Goal: Book appointment/travel/reservation

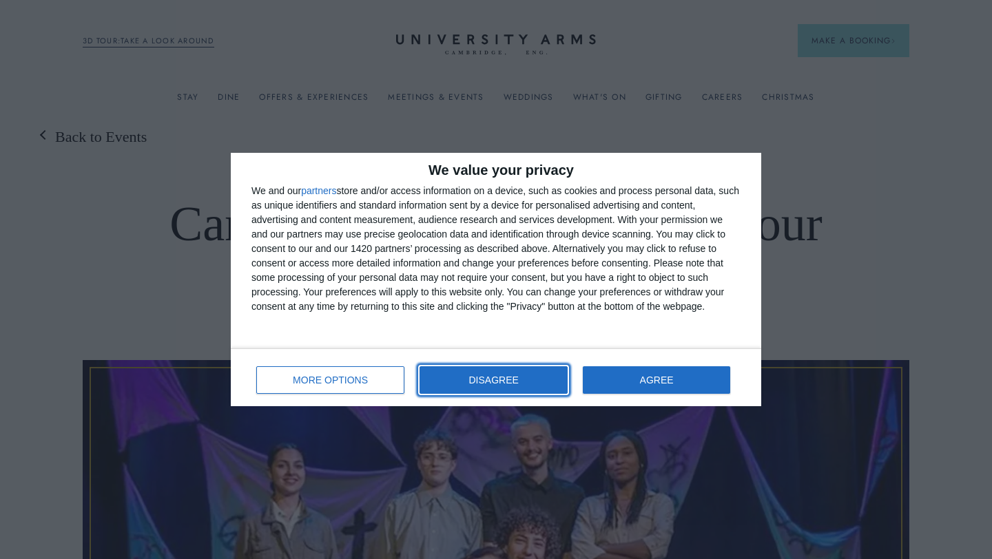
click at [531, 378] on button "DISAGREE" at bounding box center [494, 381] width 148 height 28
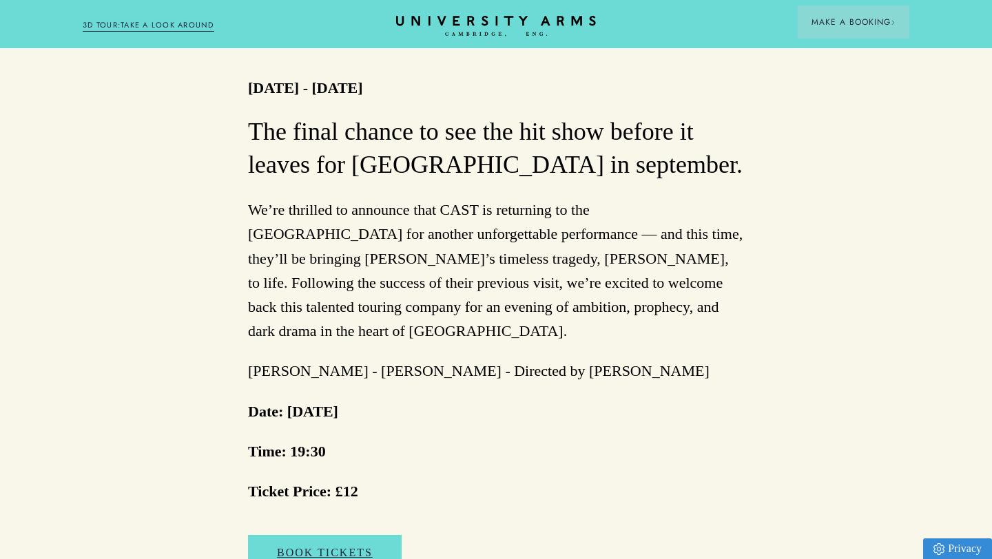
scroll to position [748, 0]
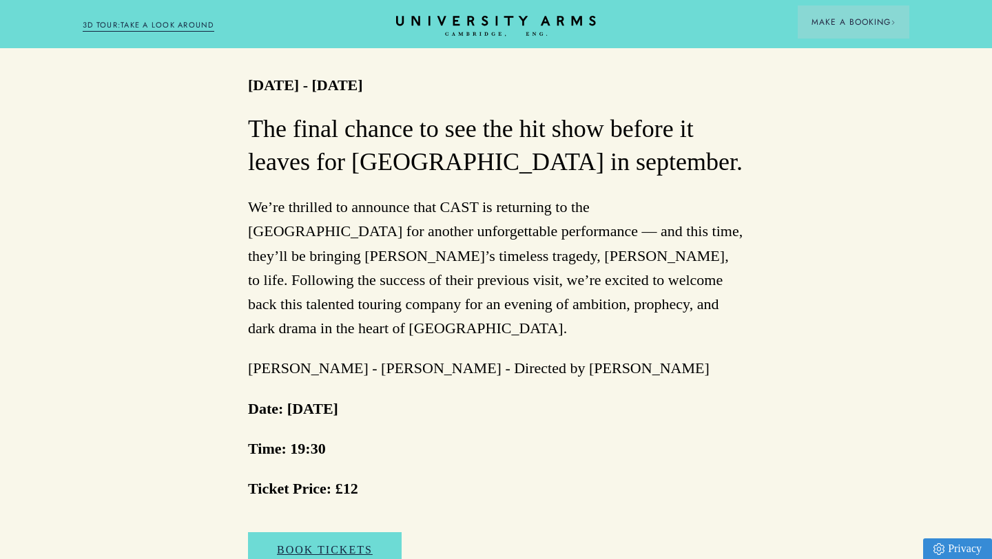
click at [702, 321] on div "The final chance to see the hit show before it leaves for [GEOGRAPHIC_DATA] in …" at bounding box center [496, 356] width 496 height 486
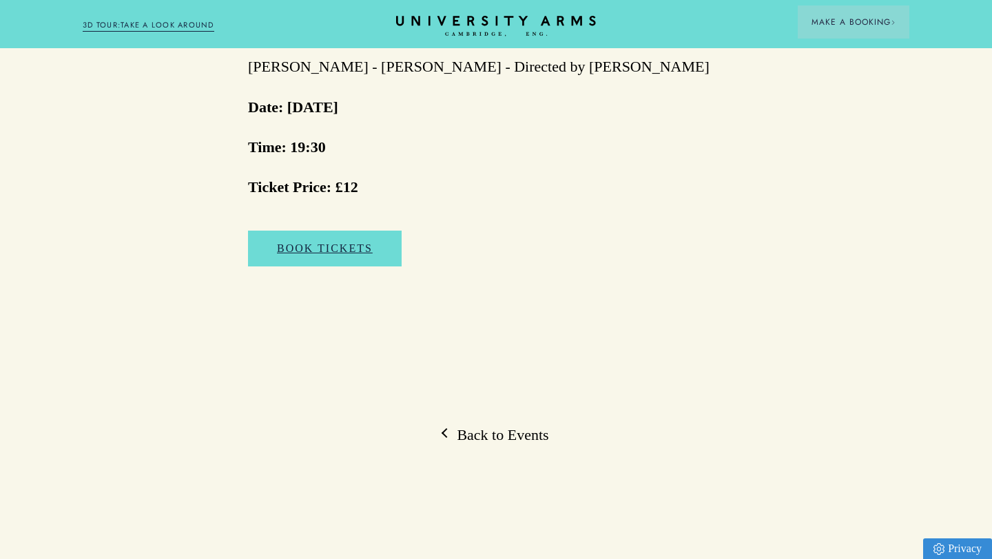
scroll to position [1051, 0]
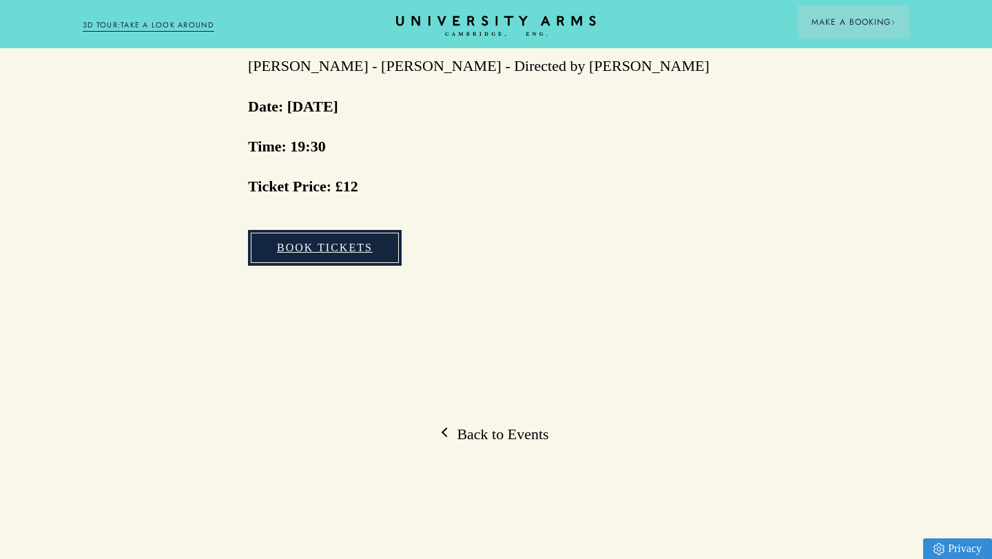
click at [342, 230] on link "Book Tickets" at bounding box center [325, 248] width 154 height 36
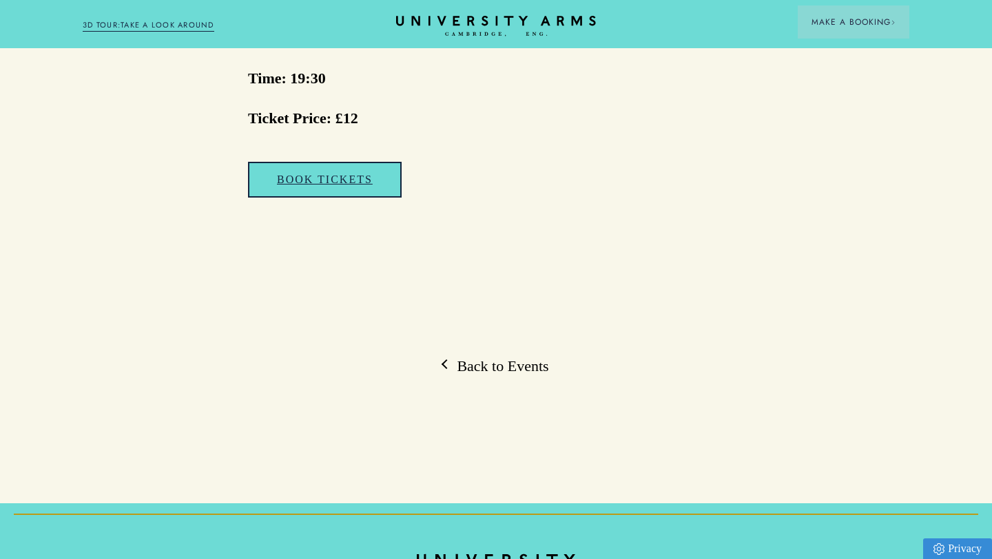
scroll to position [1178, 0]
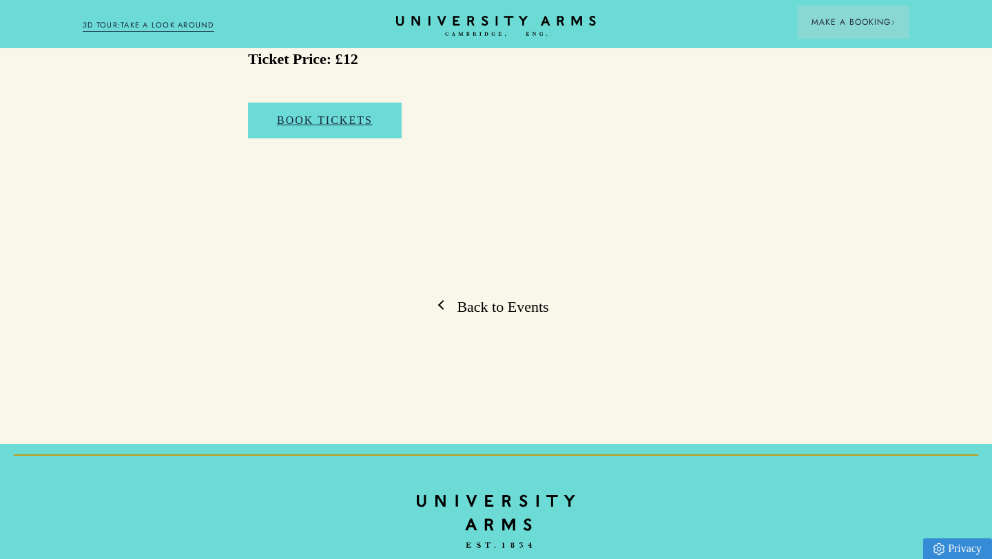
click at [480, 297] on link "Back to Events" at bounding box center [495, 307] width 105 height 21
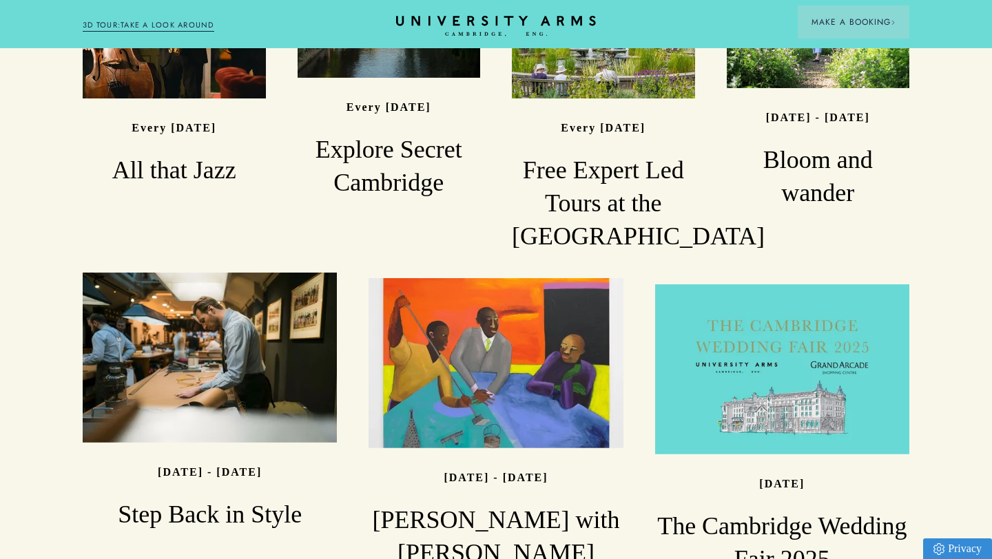
scroll to position [1286, 0]
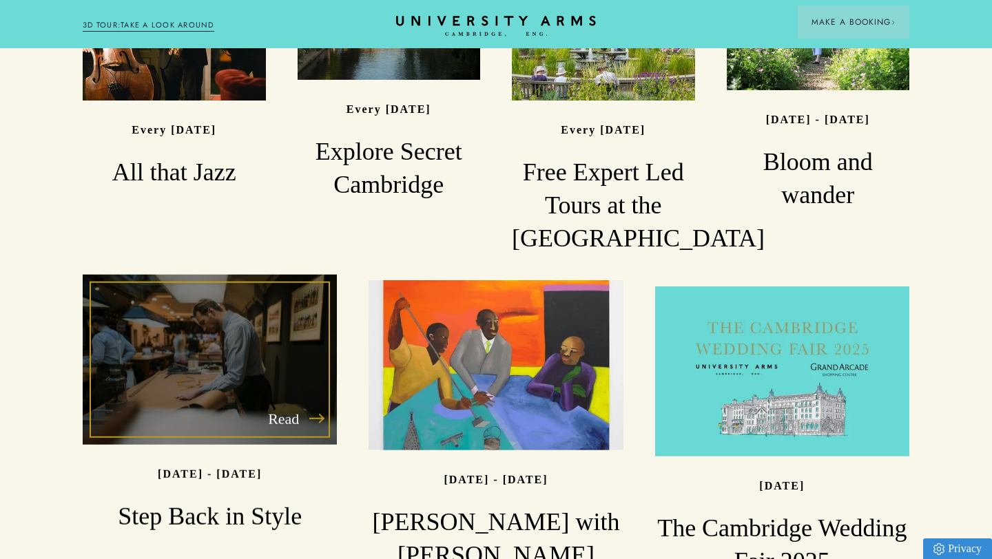
click at [251, 501] on h3 "Step Back in Style" at bounding box center [210, 517] width 254 height 33
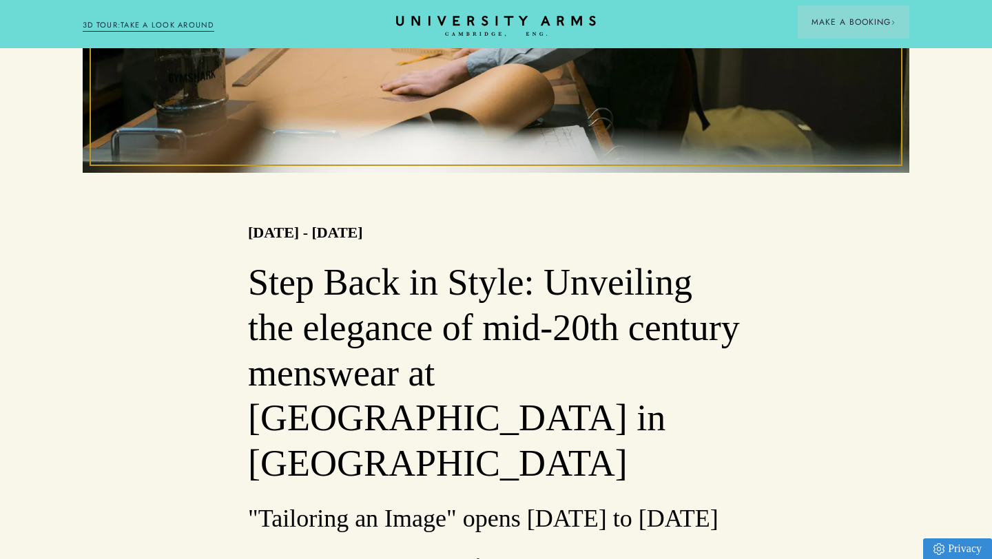
scroll to position [507, 0]
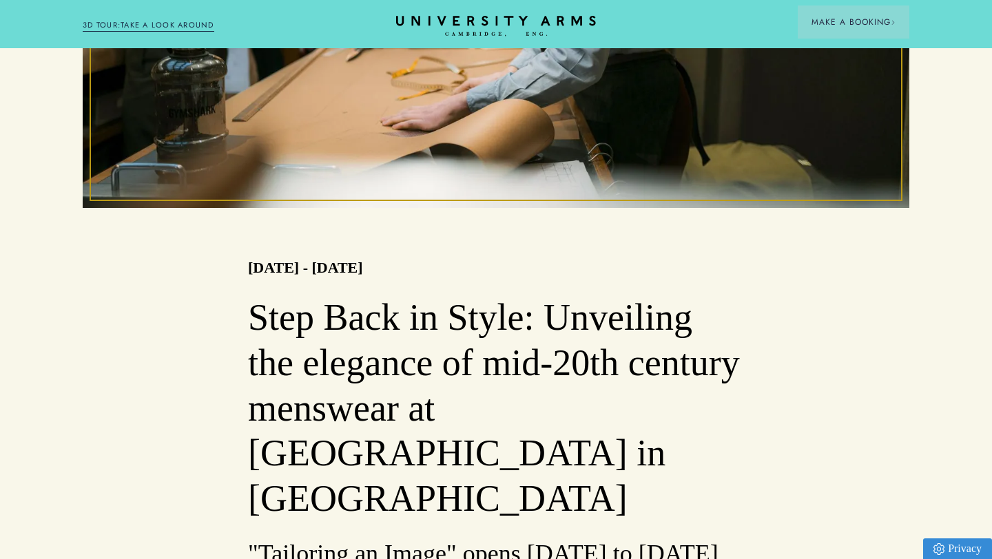
click at [145, 22] on link "3D TOUR:TAKE A LOOK AROUND" at bounding box center [149, 25] width 132 height 12
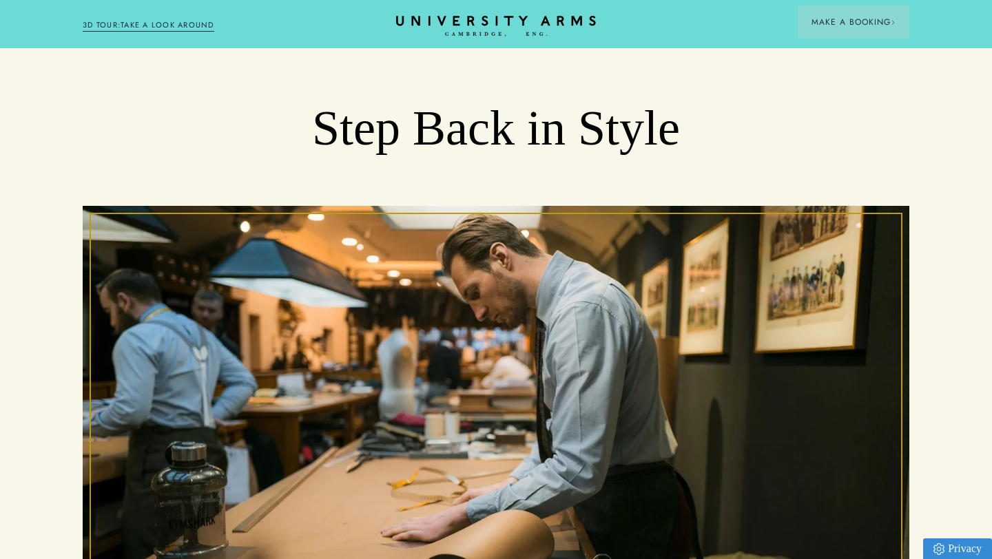
scroll to position [0, 0]
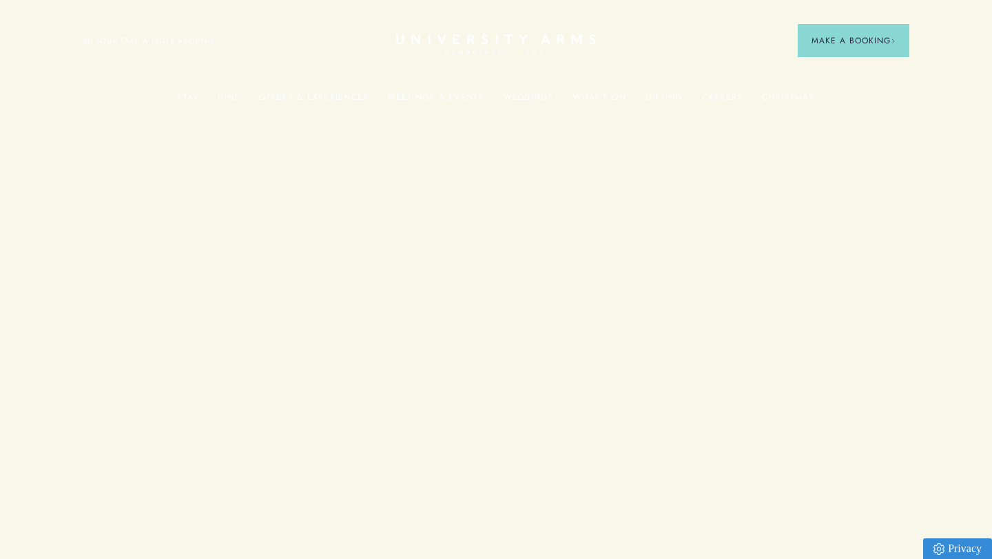
scroll to position [1286, 0]
